Goal: Task Accomplishment & Management: Manage account settings

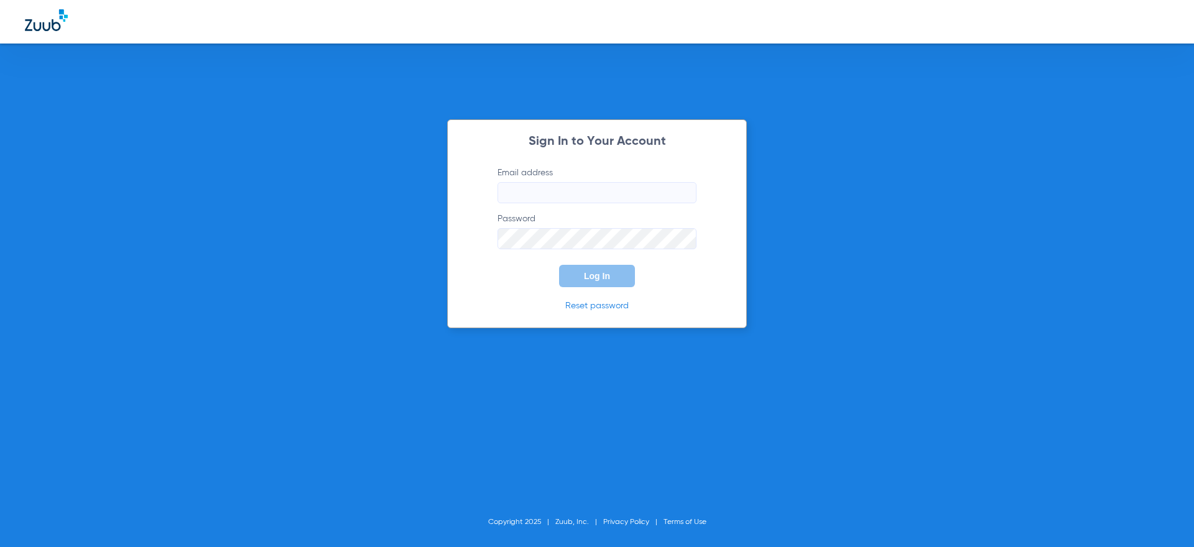
click at [526, 93] on div "Sign In to Your Account Email address Password Log In Reset password Copyright …" at bounding box center [597, 273] width 1194 height 547
click at [585, 188] on input "Email address" at bounding box center [596, 192] width 199 height 21
paste input "[EMAIL_ADDRESS][DOMAIN_NAME]"
type input "[EMAIL_ADDRESS][DOMAIN_NAME]"
click at [795, 254] on div "Sign In to Your Account Email address [EMAIL_ADDRESS][DOMAIN_NAME] Password Log…" at bounding box center [597, 273] width 1194 height 547
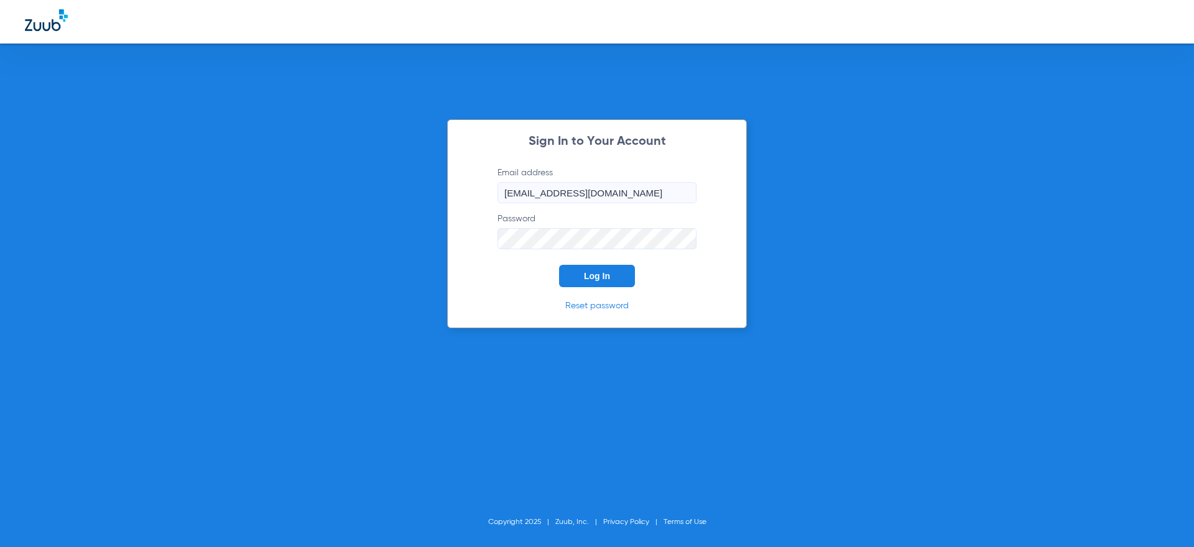
drag, startPoint x: 849, startPoint y: 228, endPoint x: 714, endPoint y: 267, distance: 140.5
click at [849, 228] on div "Sign In to Your Account Email address [EMAIL_ADDRESS][DOMAIN_NAME] Password Log…" at bounding box center [597, 273] width 1194 height 547
click at [595, 268] on button "Log In" at bounding box center [597, 276] width 76 height 22
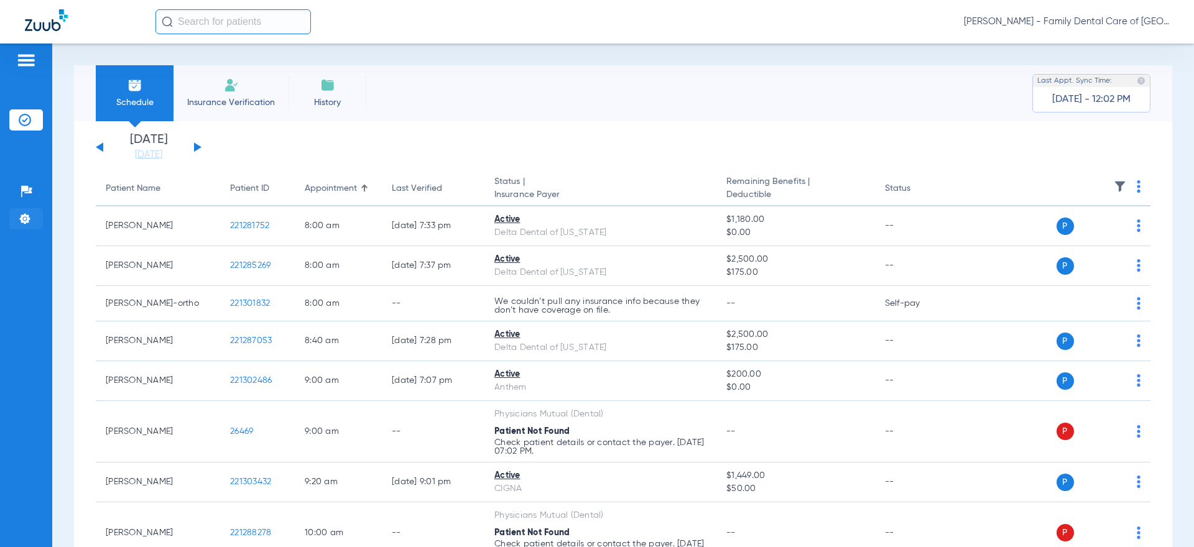
click at [22, 217] on img at bounding box center [25, 219] width 12 height 12
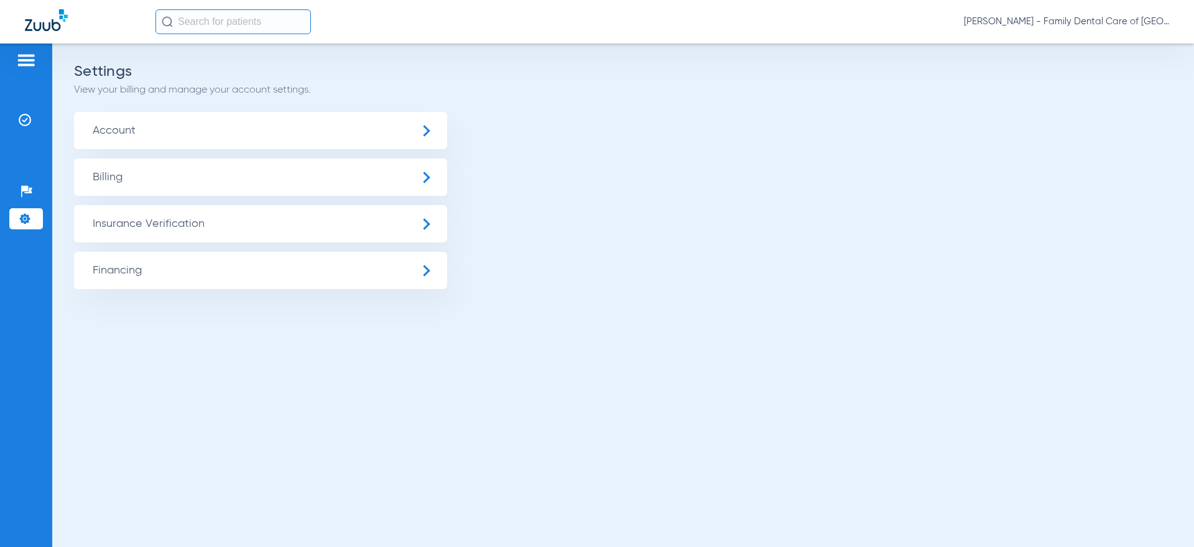
drag, startPoint x: 305, startPoint y: 229, endPoint x: 292, endPoint y: 241, distance: 17.2
click at [305, 229] on span "Insurance Verification" at bounding box center [260, 223] width 373 height 37
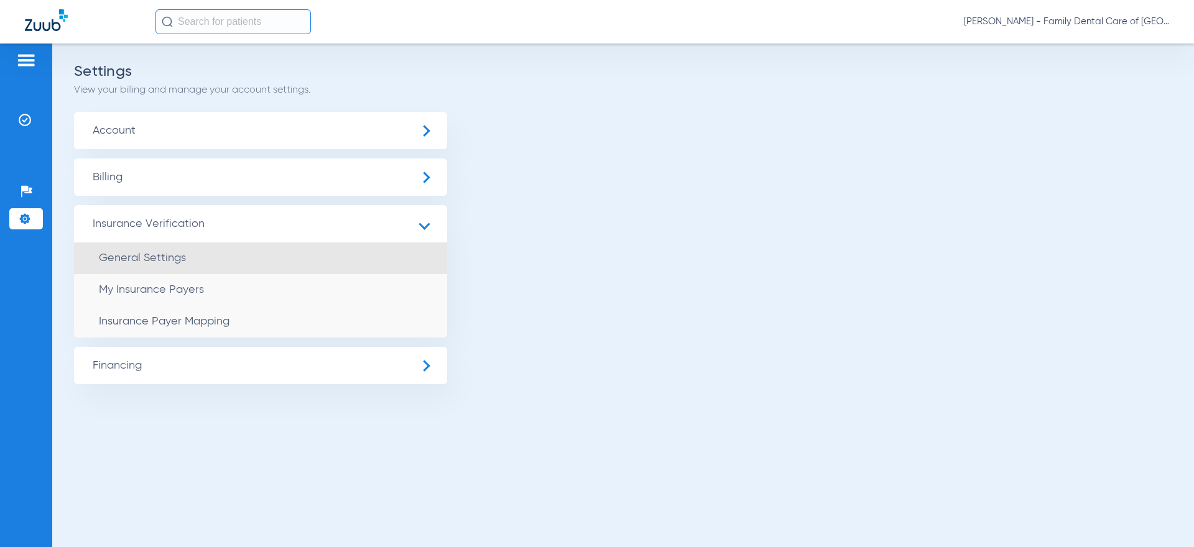
click at [266, 257] on li "General Settings" at bounding box center [260, 259] width 373 height 32
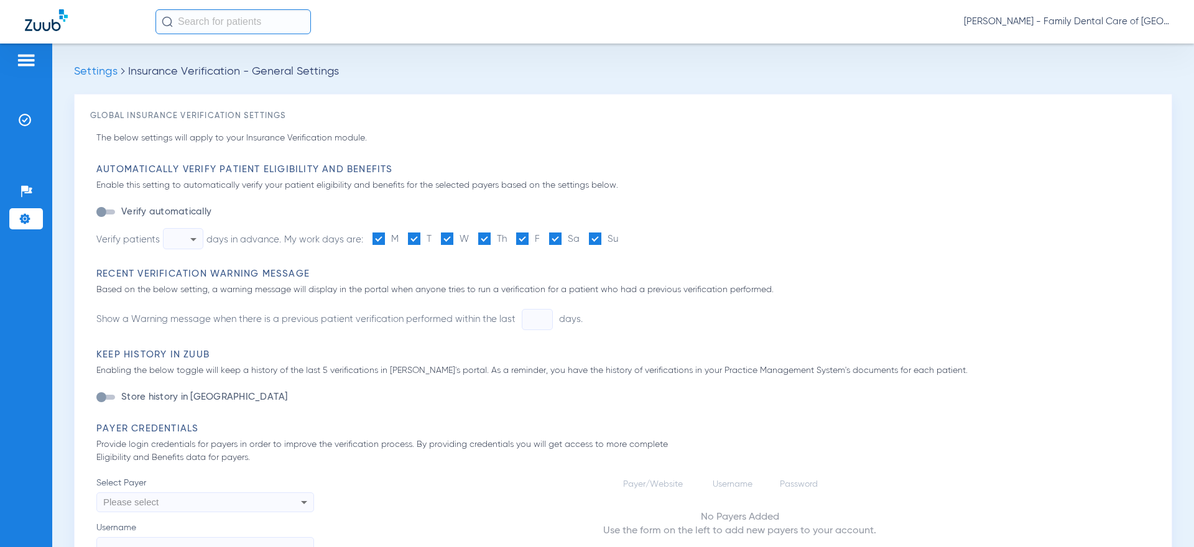
type input "1"
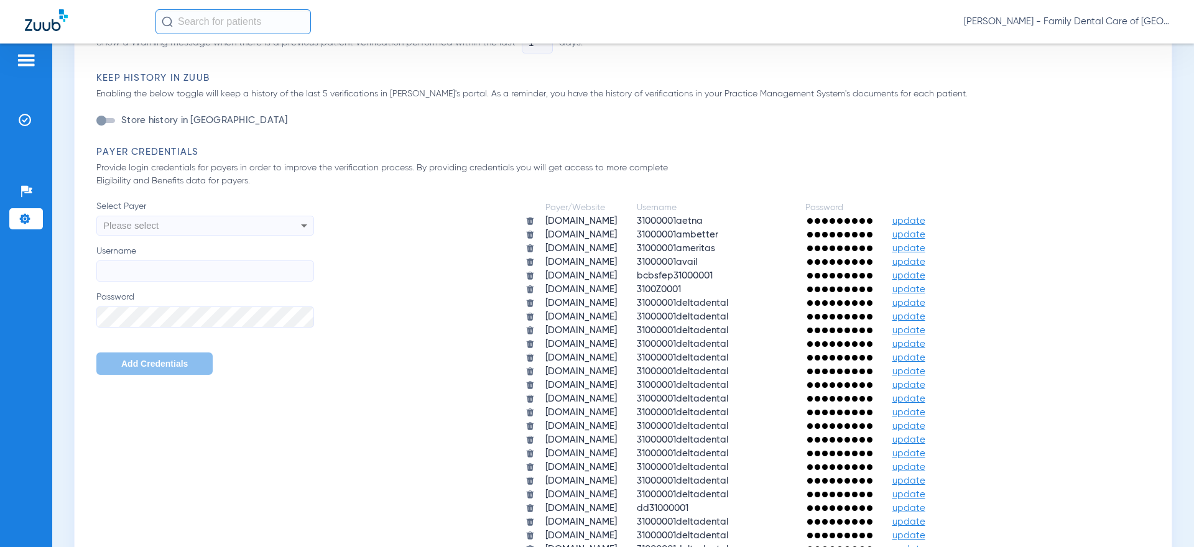
scroll to position [452, 0]
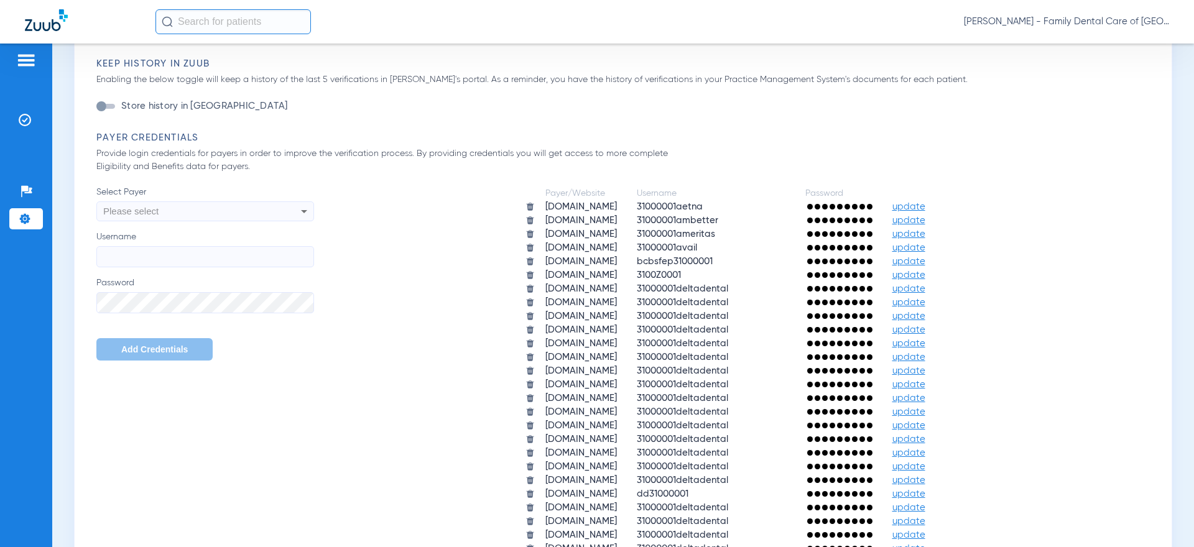
click at [795, 306] on td "31000001deltadental" at bounding box center [710, 303] width 167 height 12
click at [29, 123] on img at bounding box center [25, 120] width 12 height 12
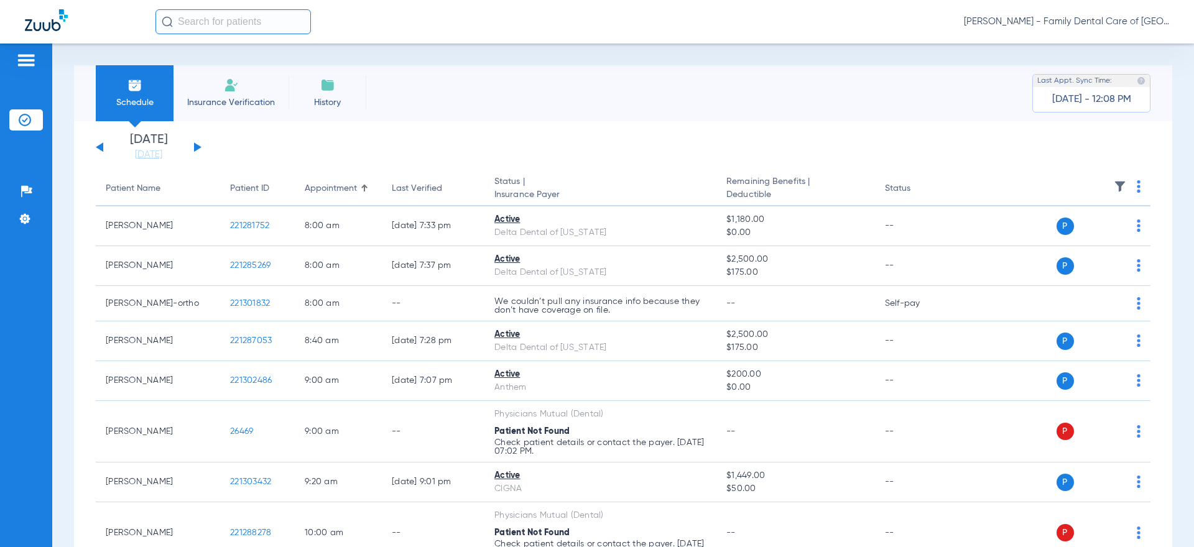
drag, startPoint x: 433, startPoint y: 120, endPoint x: 418, endPoint y: 137, distance: 23.3
click at [433, 120] on div "Schedule Insurance Verification History Last Appt. Sync Time: [DATE] - 12:08 PM" at bounding box center [623, 93] width 1098 height 56
drag, startPoint x: 331, startPoint y: 148, endPoint x: 338, endPoint y: 147, distance: 7.0
click at [331, 148] on app-single-date-navigator "[DATE] [DATE] [DATE] [DATE] [DATE] [DATE] [DATE] [DATE] [DATE] [DATE] [DATE] [D…" at bounding box center [623, 147] width 1055 height 27
click at [1155, 22] on span "[PERSON_NAME] - Family Dental Care of [GEOGRAPHIC_DATA]" at bounding box center [1066, 22] width 205 height 12
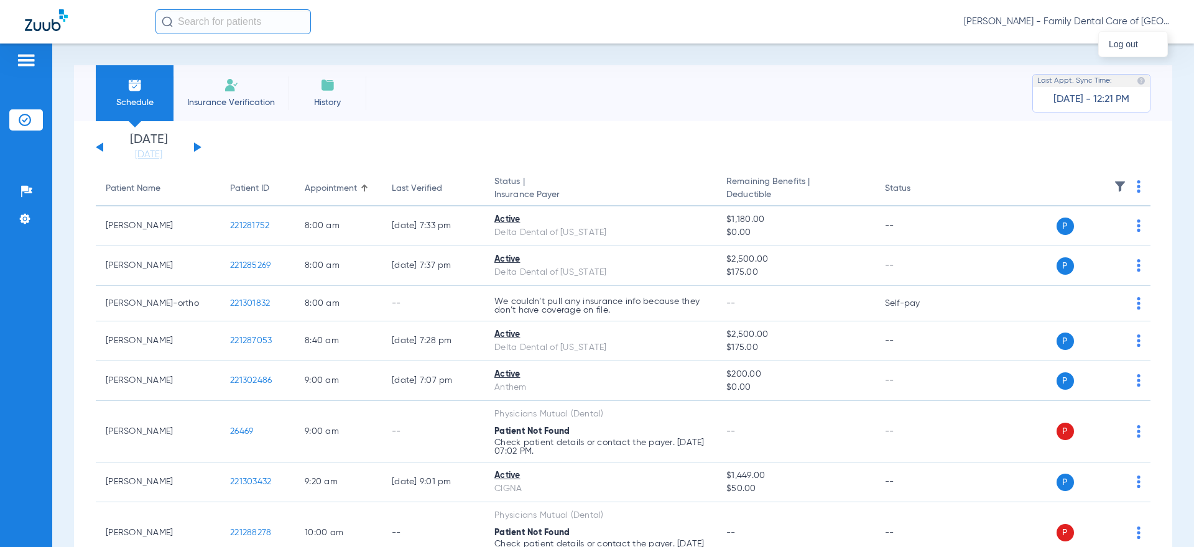
click at [1150, 31] on div "Log out" at bounding box center [1133, 44] width 70 height 26
click at [1136, 39] on div "[PERSON_NAME] - Family Dental Care of [GEOGRAPHIC_DATA]" at bounding box center [597, 22] width 1194 height 44
click at [1120, 21] on span "[PERSON_NAME] - Family Dental Care of [GEOGRAPHIC_DATA]" at bounding box center [1066, 22] width 205 height 12
click at [1117, 33] on button "Log out" at bounding box center [1133, 44] width 68 height 25
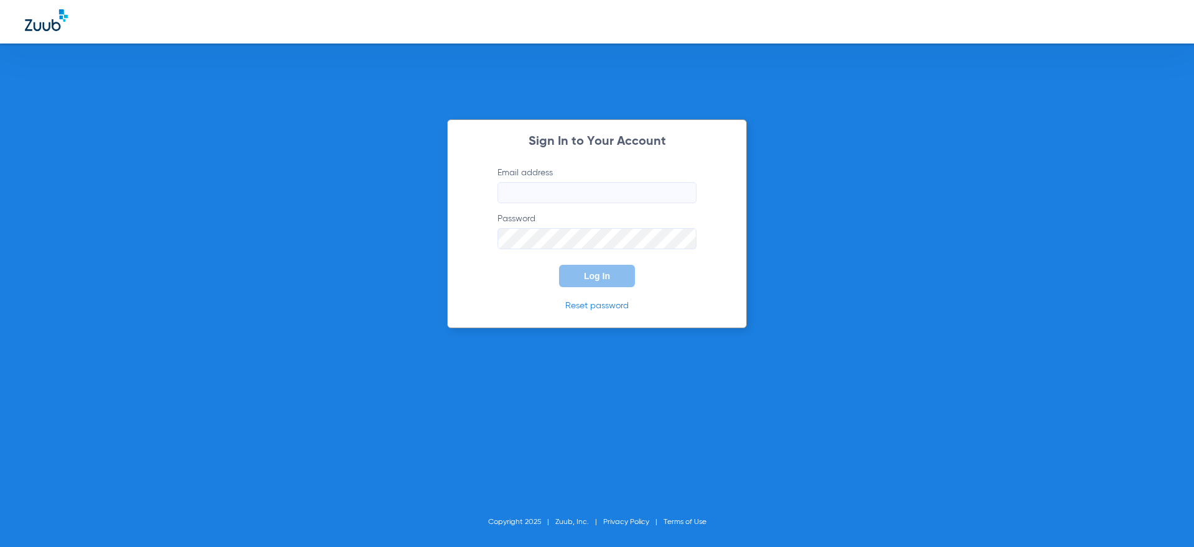
drag, startPoint x: 797, startPoint y: 210, endPoint x: 800, endPoint y: 201, distance: 9.7
click at [797, 211] on div "Sign In to Your Account Email address Password Log In Reset password Copyright …" at bounding box center [597, 273] width 1194 height 547
click at [621, 195] on input "Email address" at bounding box center [596, 192] width 199 height 21
paste input "[EMAIL_ADDRESS][DOMAIN_NAME]"
type input "[EMAIL_ADDRESS][DOMAIN_NAME]"
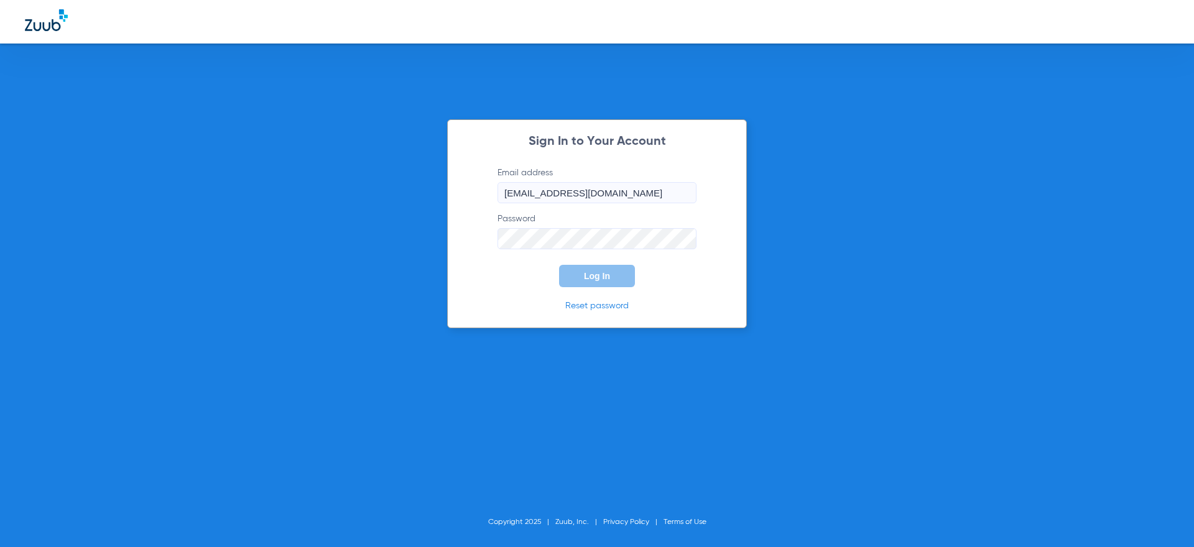
click at [816, 247] on div "Sign In to Your Account Email address [EMAIL_ADDRESS][DOMAIN_NAME] Password Log…" at bounding box center [597, 273] width 1194 height 547
drag, startPoint x: 777, startPoint y: 208, endPoint x: 759, endPoint y: 208, distance: 18.0
click at [777, 208] on div "Sign In to Your Account Email address [EMAIL_ADDRESS][DOMAIN_NAME] Password Log…" at bounding box center [597, 273] width 1194 height 547
click at [608, 271] on span "Log In" at bounding box center [597, 276] width 26 height 10
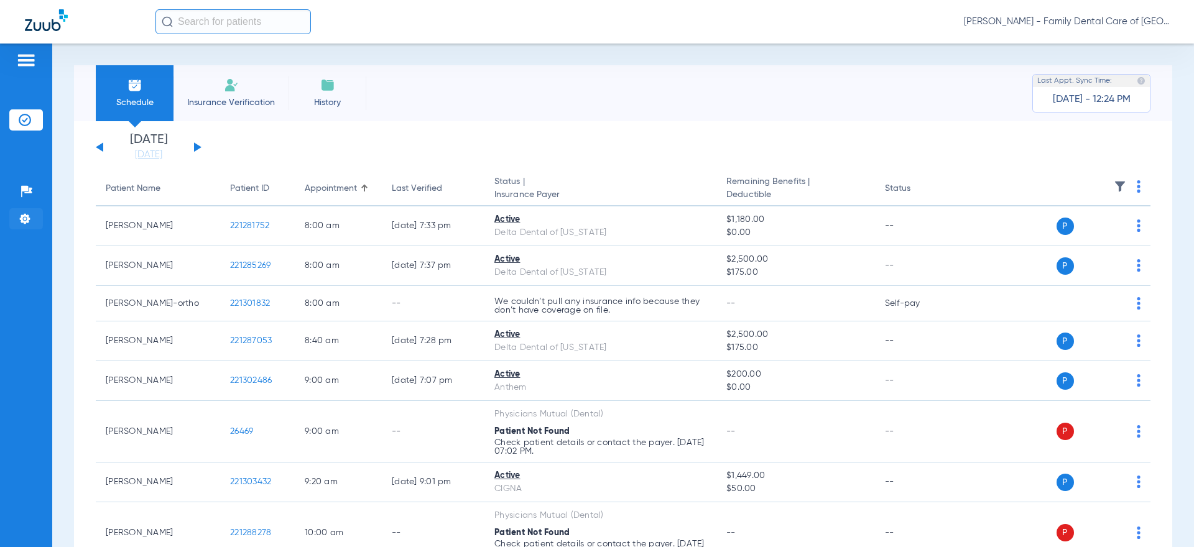
click at [25, 227] on li "Settings" at bounding box center [26, 218] width 34 height 21
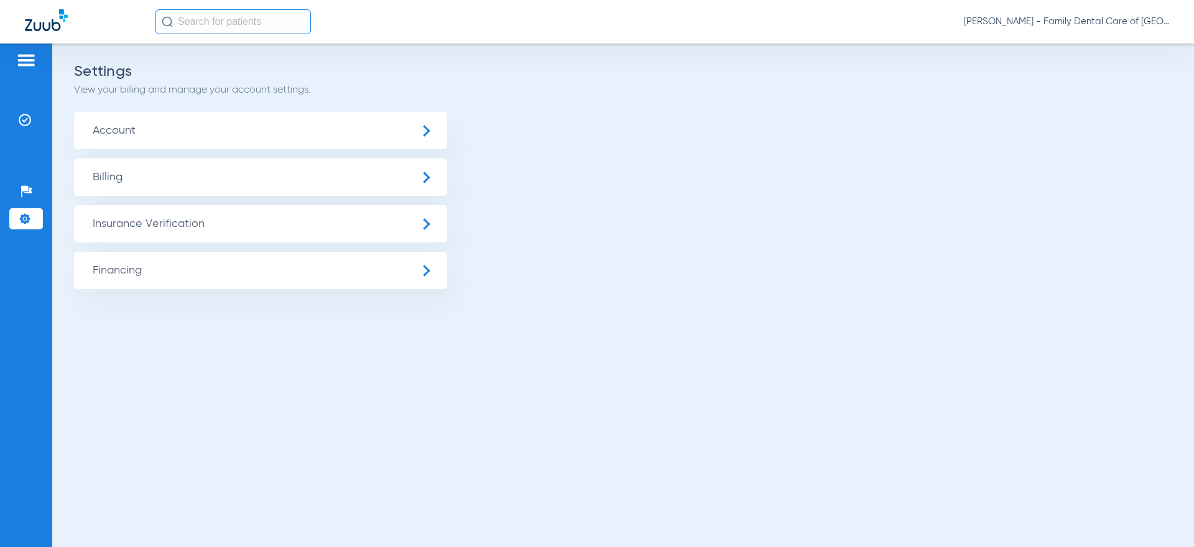
click at [249, 223] on span "Insurance Verification" at bounding box center [260, 223] width 373 height 37
click at [238, 233] on span "Insurance Verification" at bounding box center [260, 223] width 373 height 37
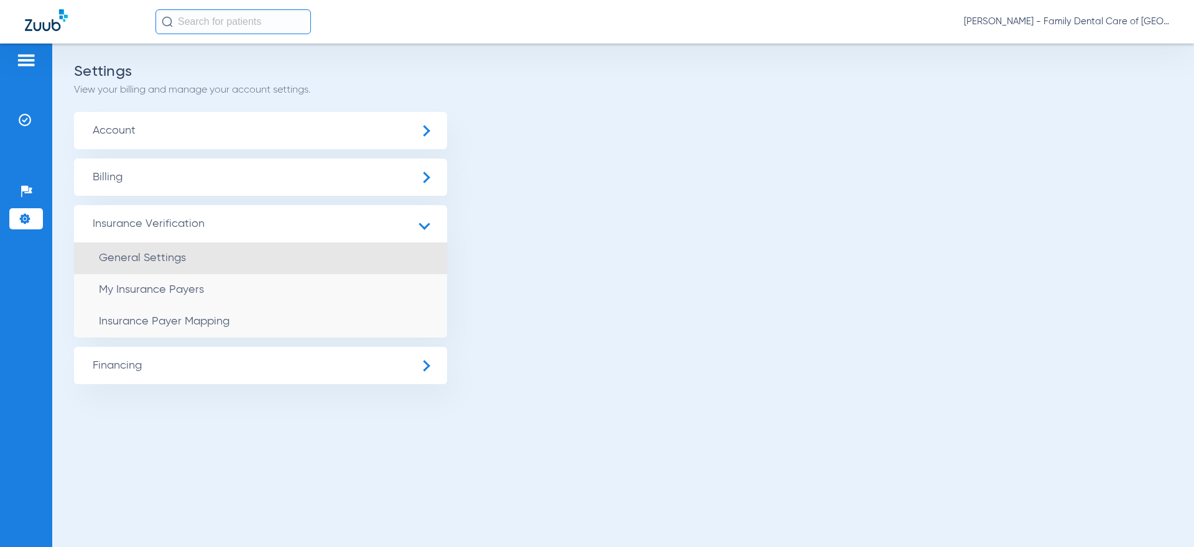
click at [205, 261] on li "General Settings" at bounding box center [260, 259] width 373 height 32
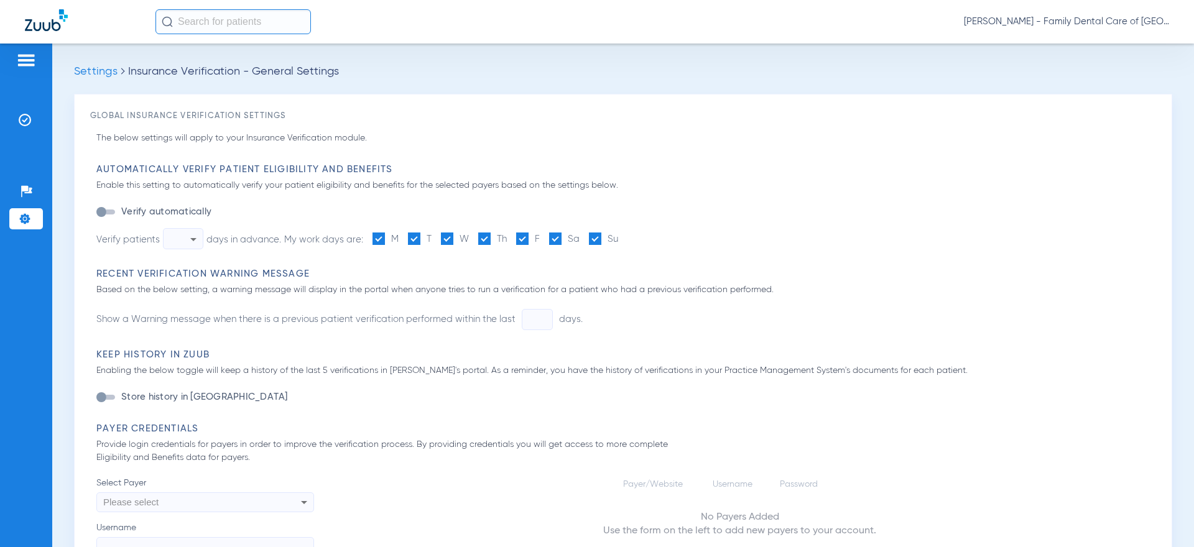
type input "1"
